Goal: Register for event/course

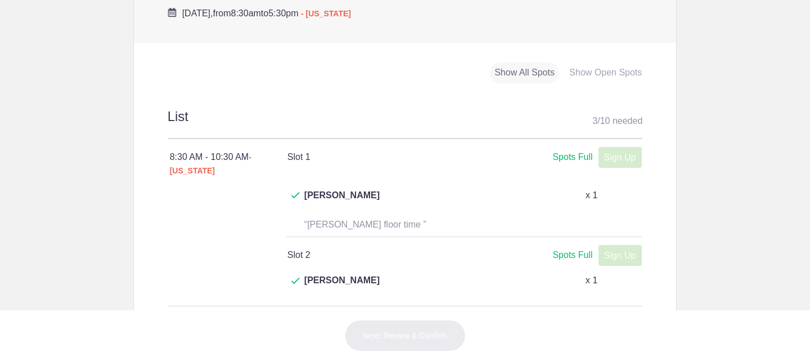
scroll to position [394, 0]
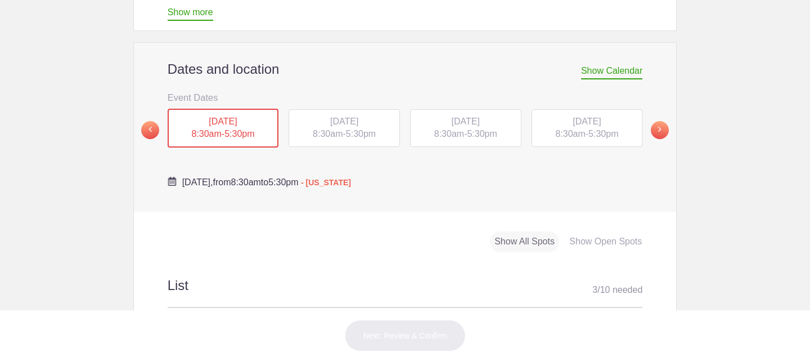
click at [330, 117] on span "[DATE]" at bounding box center [344, 121] width 28 height 10
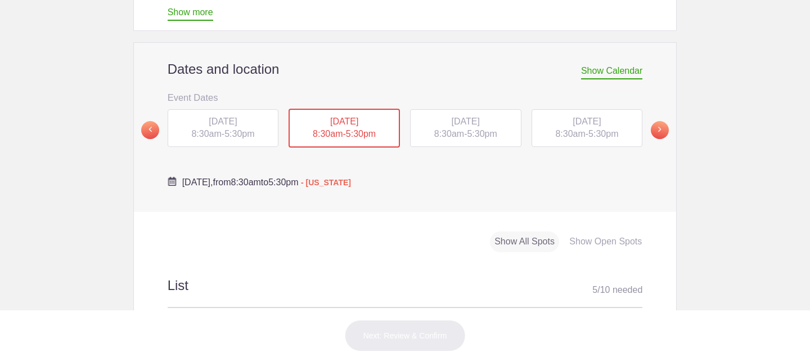
click at [454, 125] on span "[DATE]" at bounding box center [466, 121] width 28 height 10
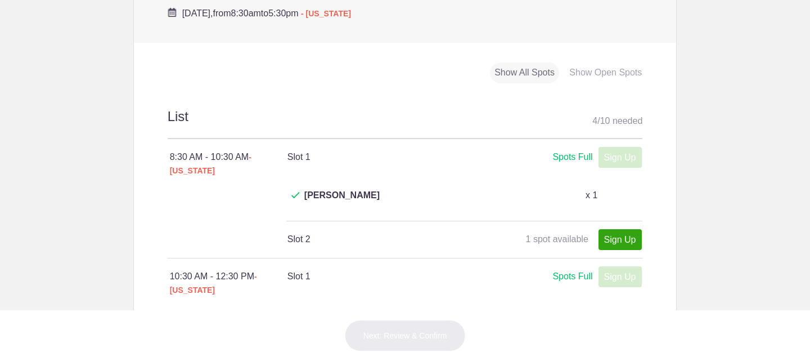
scroll to position [450, 0]
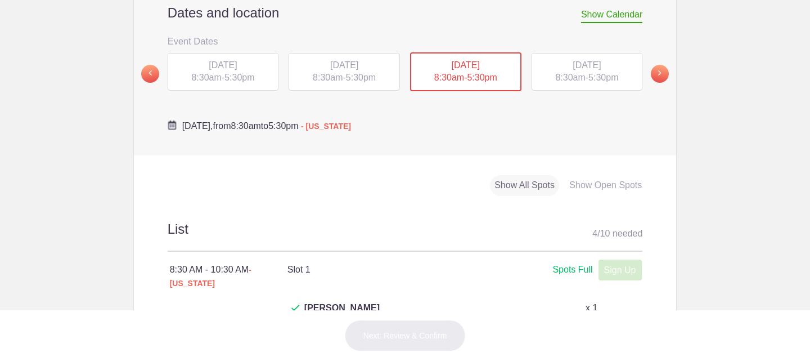
click at [573, 66] on span "[DATE]" at bounding box center [587, 65] width 28 height 10
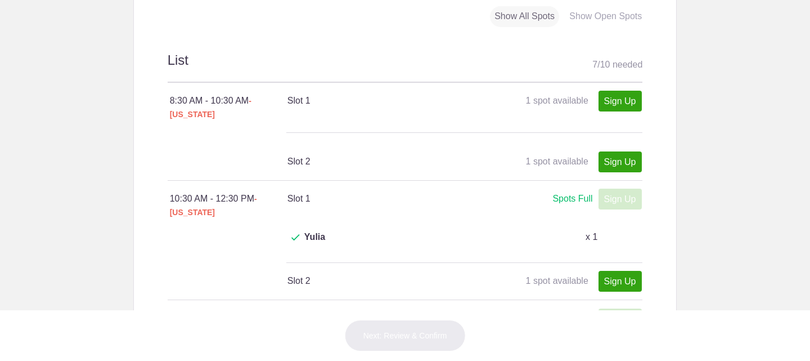
scroll to position [506, 0]
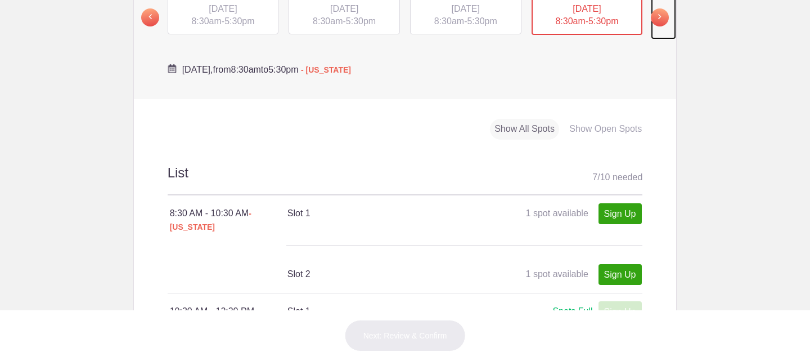
click at [655, 13] on span at bounding box center [660, 17] width 18 height 18
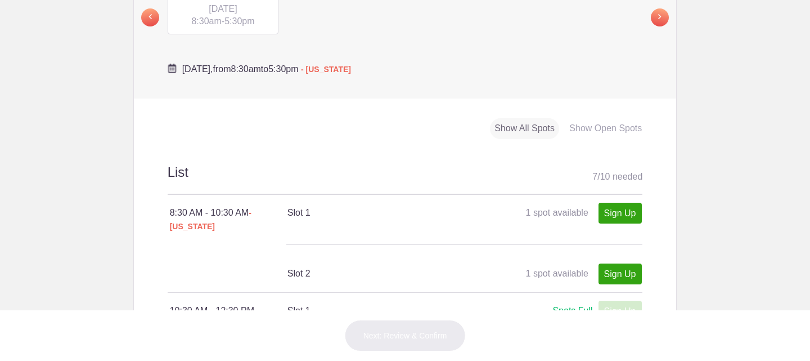
click at [210, 21] on span "8:30am" at bounding box center [206, 21] width 30 height 10
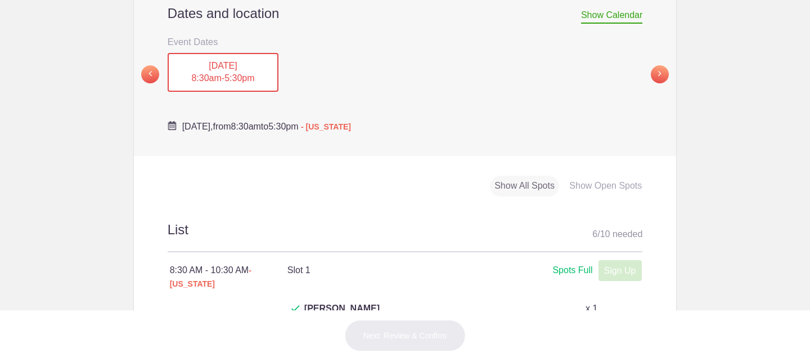
scroll to position [281, 0]
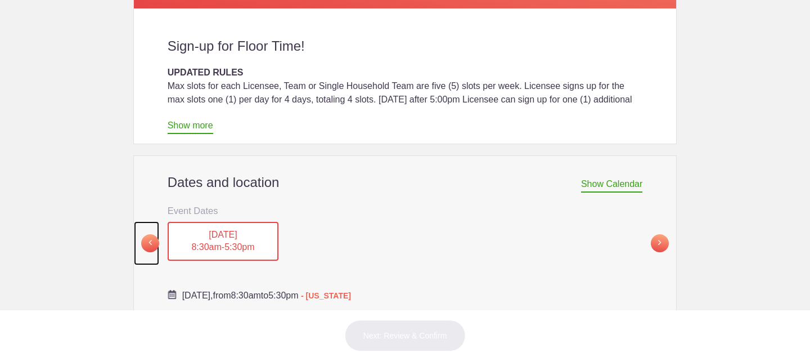
click at [151, 241] on span at bounding box center [150, 243] width 18 height 18
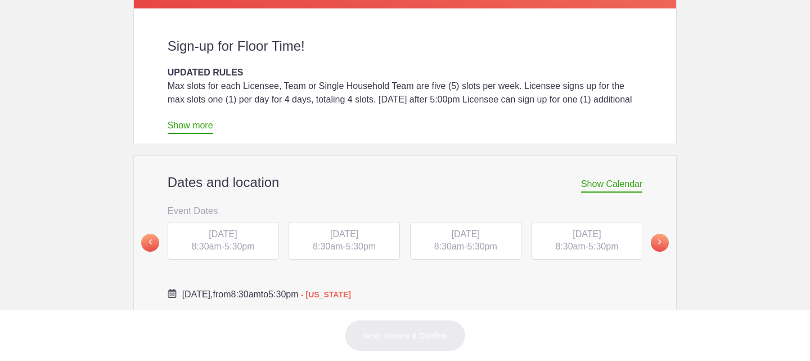
click at [452, 232] on span "[DATE]" at bounding box center [466, 234] width 28 height 10
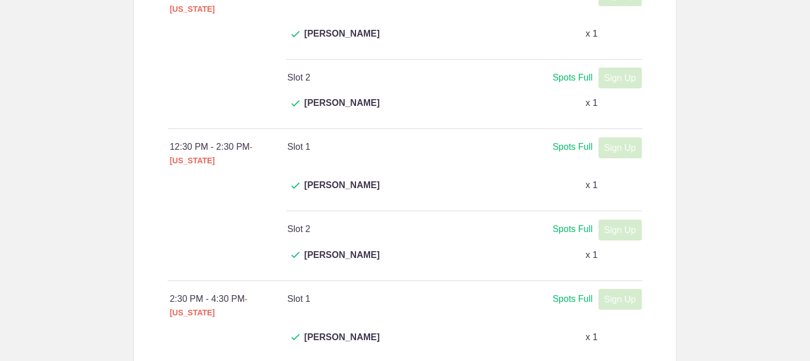
scroll to position [956, 0]
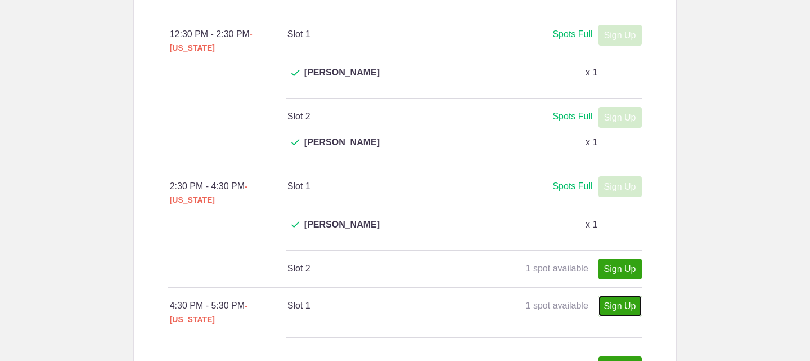
click at [619, 295] on link "Sign Up" at bounding box center [619, 305] width 43 height 21
type input "1"
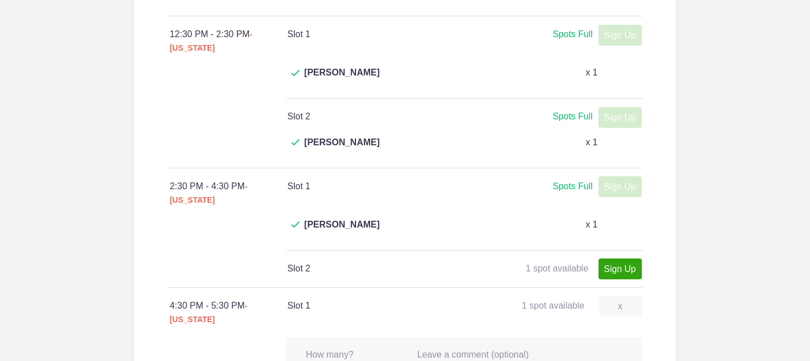
scroll to position [1068, 0]
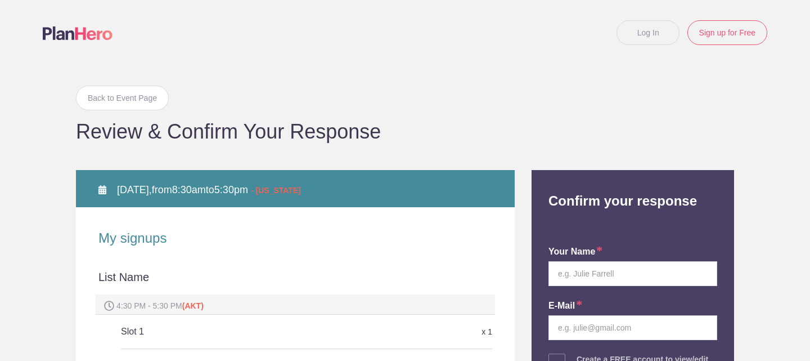
scroll to position [169, 0]
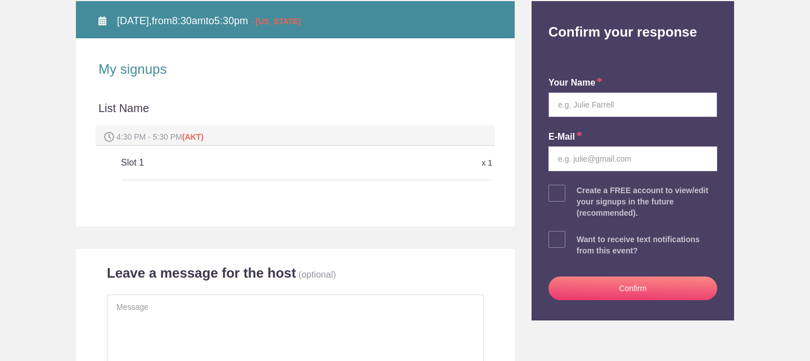
click at [607, 111] on input "text" at bounding box center [632, 104] width 169 height 25
type input "Yulia"
type input "imhomeak@gmail.com"
click at [641, 291] on button "Confirm" at bounding box center [632, 288] width 169 height 24
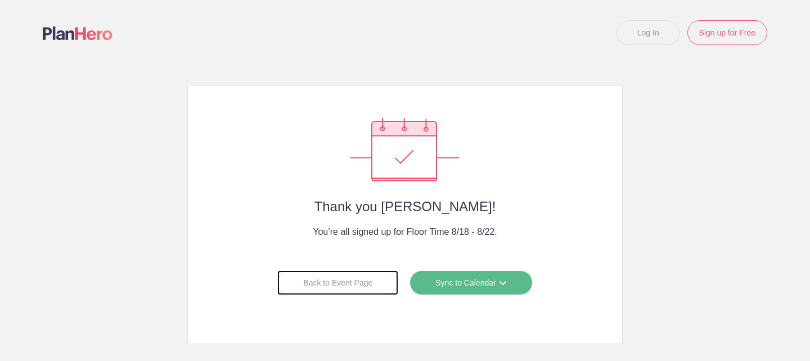
click at [325, 287] on div "Back to Event Page" at bounding box center [337, 282] width 121 height 25
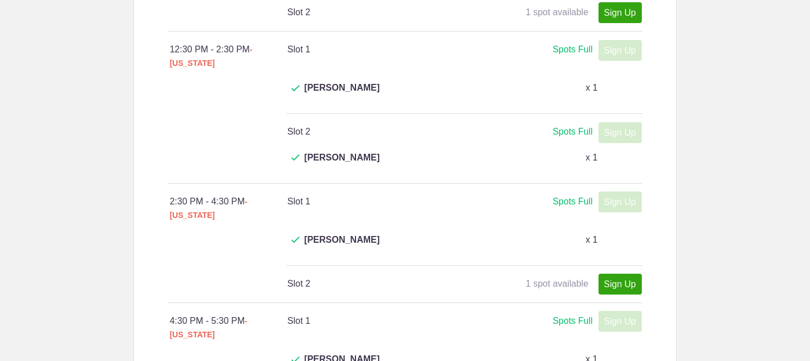
scroll to position [506, 0]
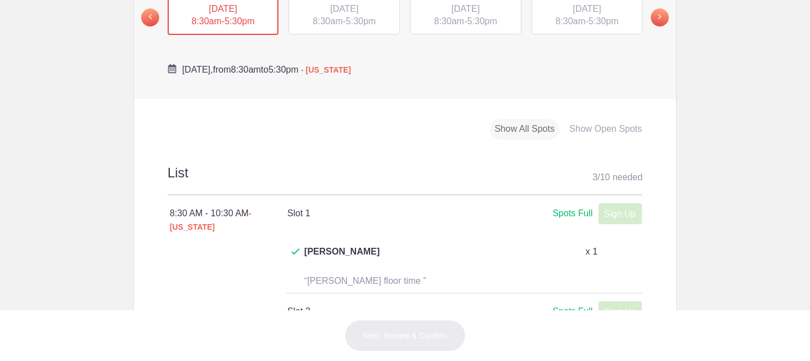
click at [338, 20] on div "[DATE] 8:30am - 5:30pm" at bounding box center [344, 16] width 111 height 38
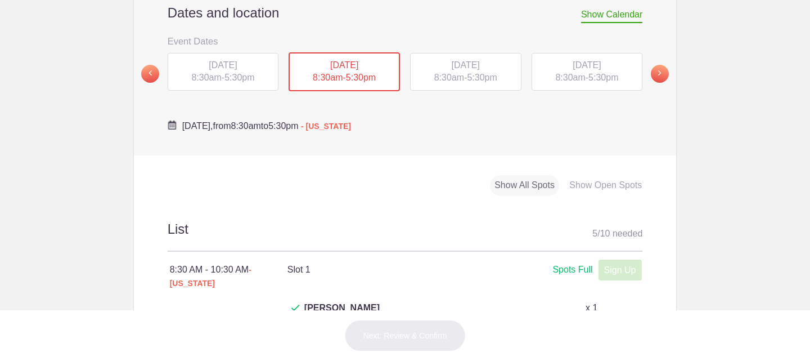
scroll to position [394, 0]
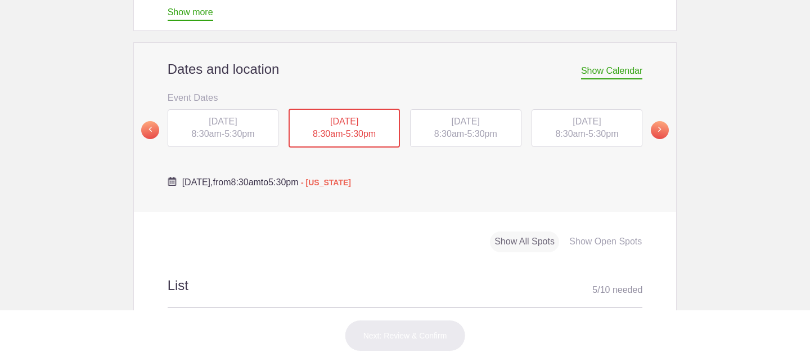
click at [437, 128] on div "[DATE] 8:30am - 5:30pm" at bounding box center [465, 128] width 111 height 38
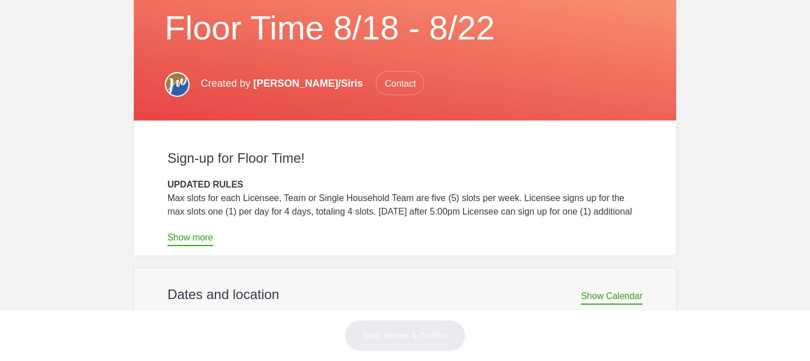
scroll to position [337, 0]
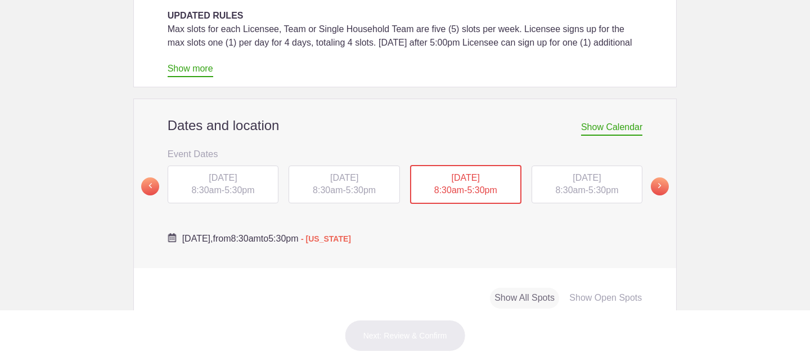
click at [592, 182] on span "[DATE]" at bounding box center [587, 178] width 28 height 10
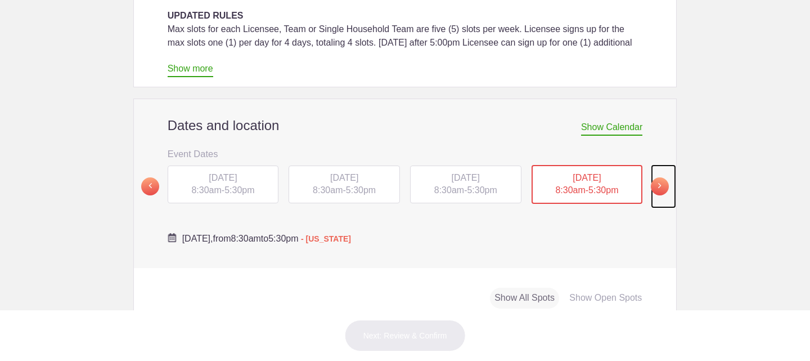
click at [660, 185] on span at bounding box center [660, 186] width 18 height 18
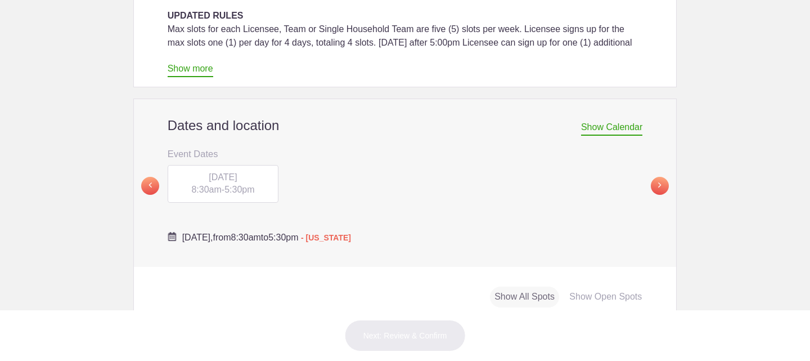
click at [213, 186] on span "8:30am" at bounding box center [206, 189] width 30 height 10
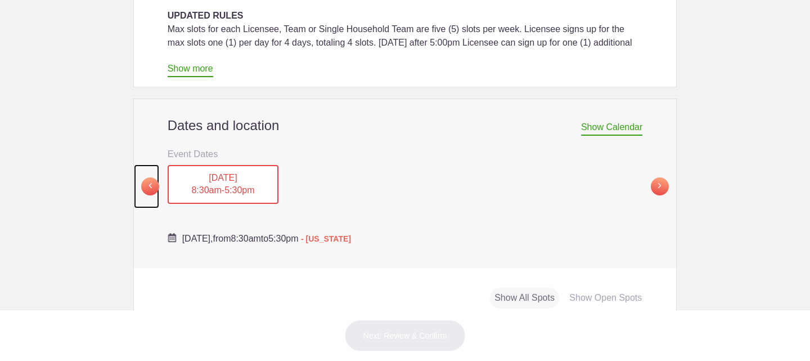
click at [151, 187] on span at bounding box center [150, 186] width 18 height 18
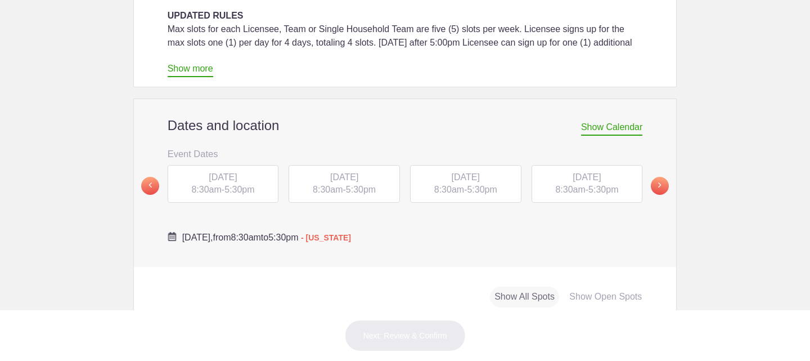
click at [573, 178] on span "[DATE]" at bounding box center [587, 177] width 28 height 10
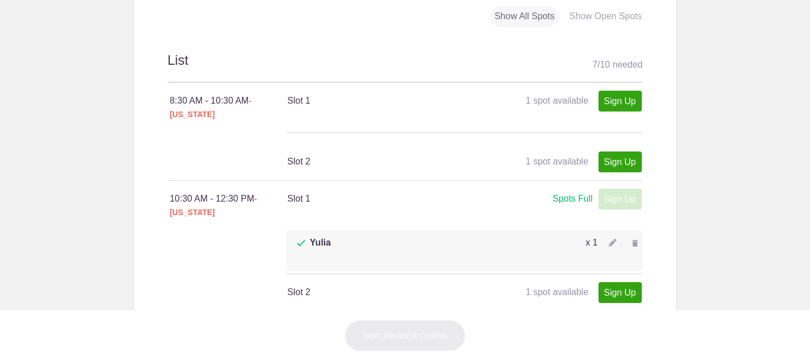
scroll to position [281, 0]
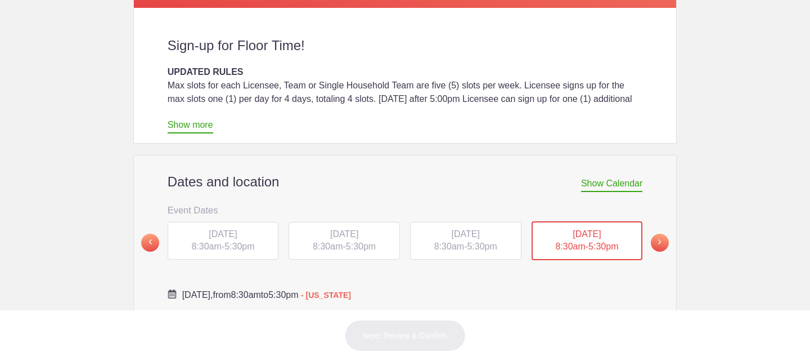
click at [448, 241] on div "[DATE] 8:30am - 5:30pm" at bounding box center [465, 241] width 111 height 38
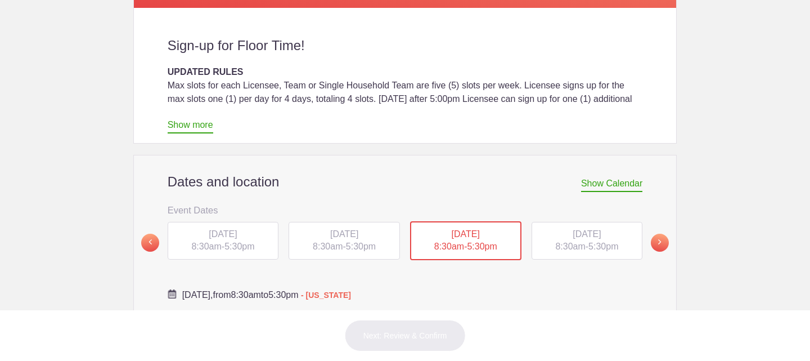
click at [317, 226] on div "[DATE] 8:30am - 5:30pm" at bounding box center [344, 241] width 111 height 38
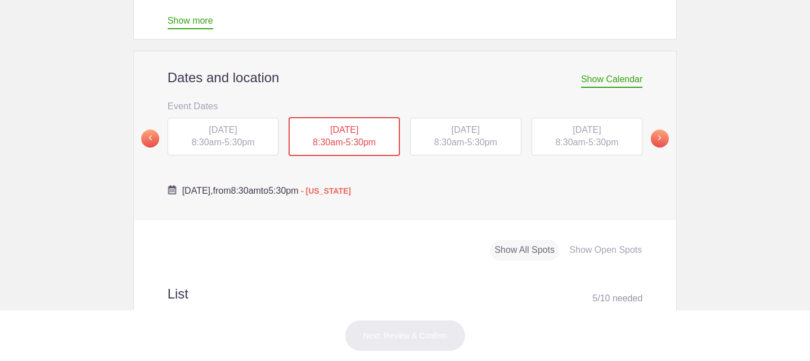
scroll to position [160, 0]
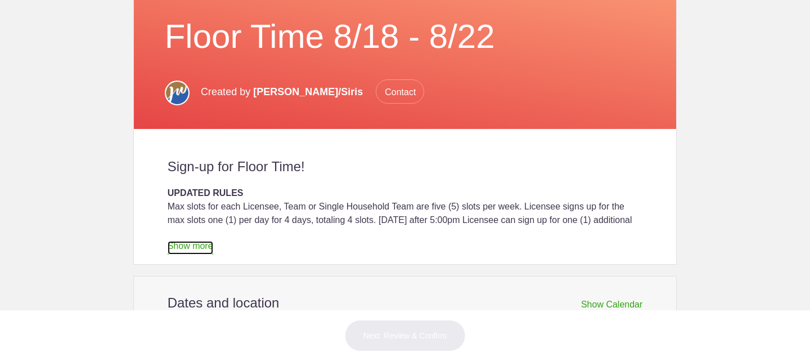
click at [189, 244] on link "Show more" at bounding box center [191, 247] width 46 height 13
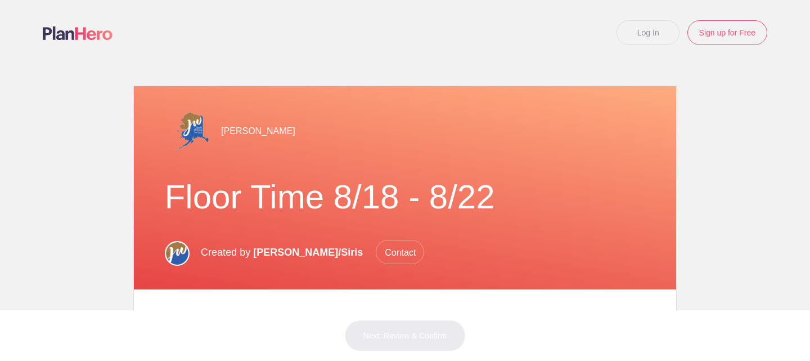
scroll to position [281, 0]
